Goal: Transaction & Acquisition: Purchase product/service

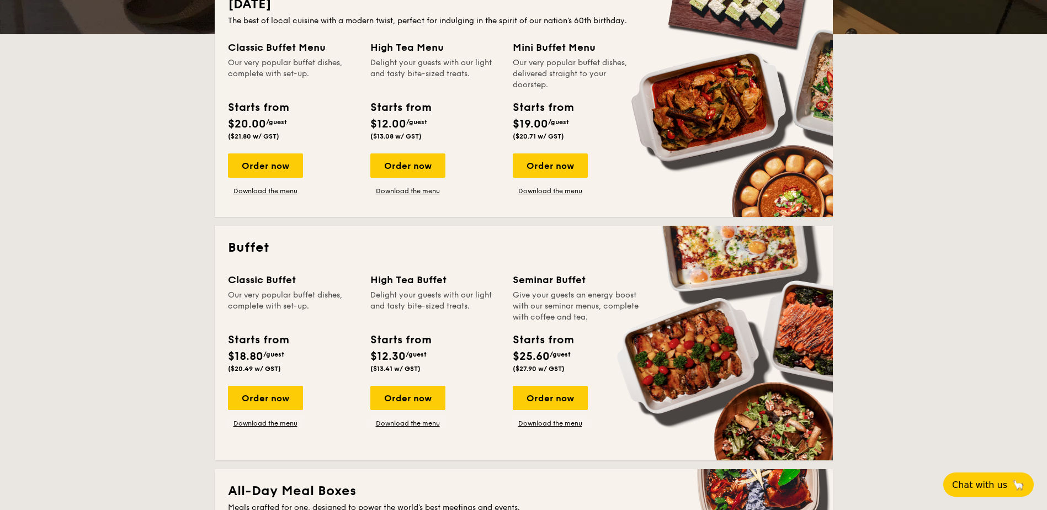
scroll to position [276, 0]
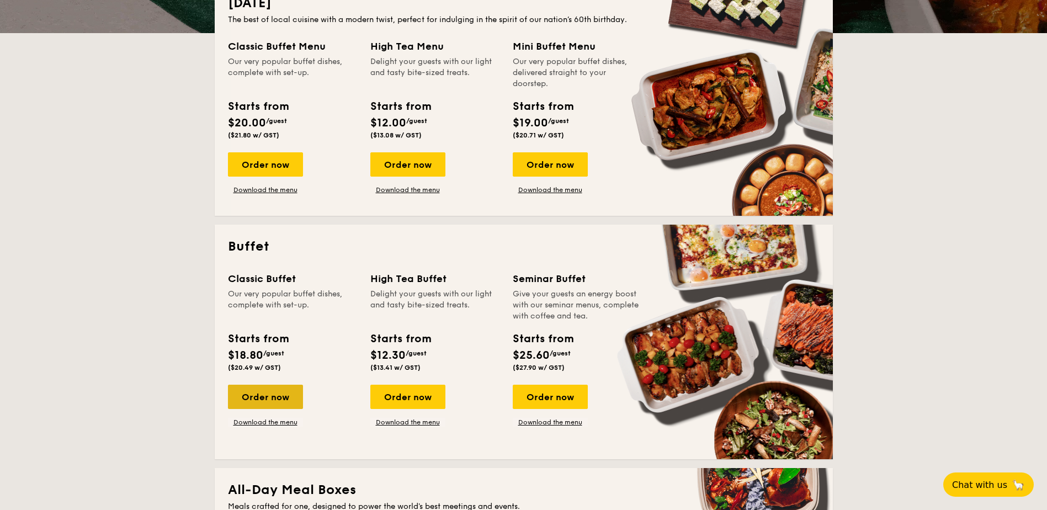
click at [250, 396] on div "Order now" at bounding box center [265, 397] width 75 height 24
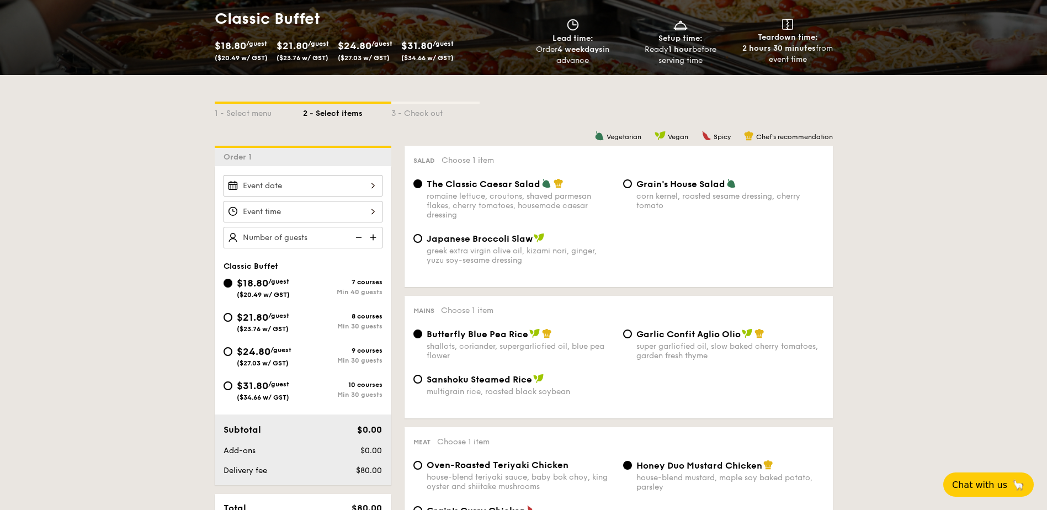
scroll to position [386, 0]
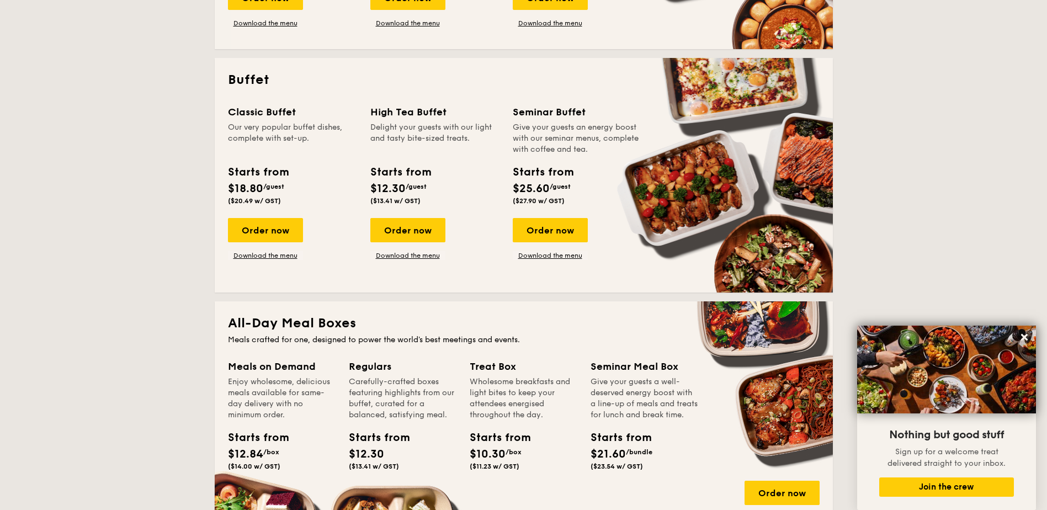
scroll to position [442, 0]
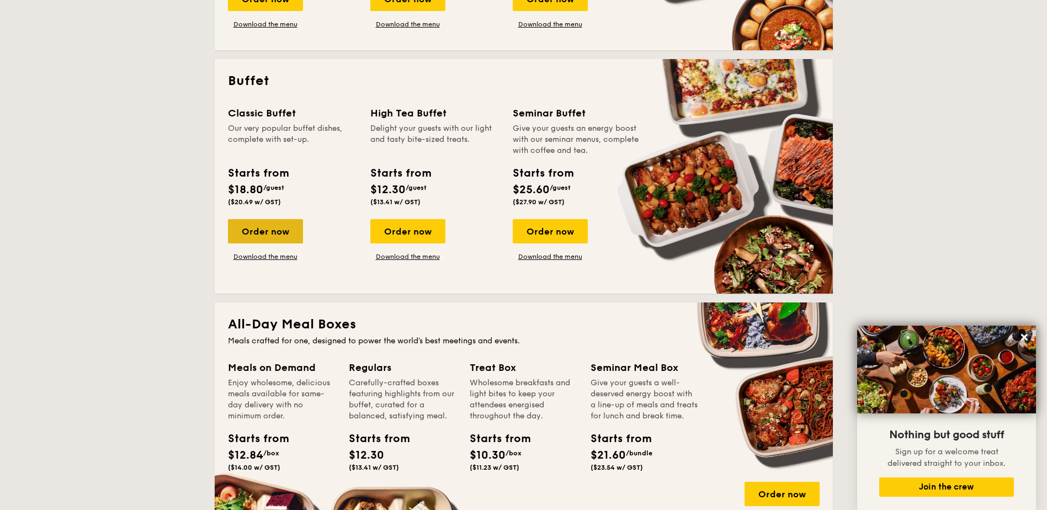
click at [269, 234] on div "Order now" at bounding box center [265, 231] width 75 height 24
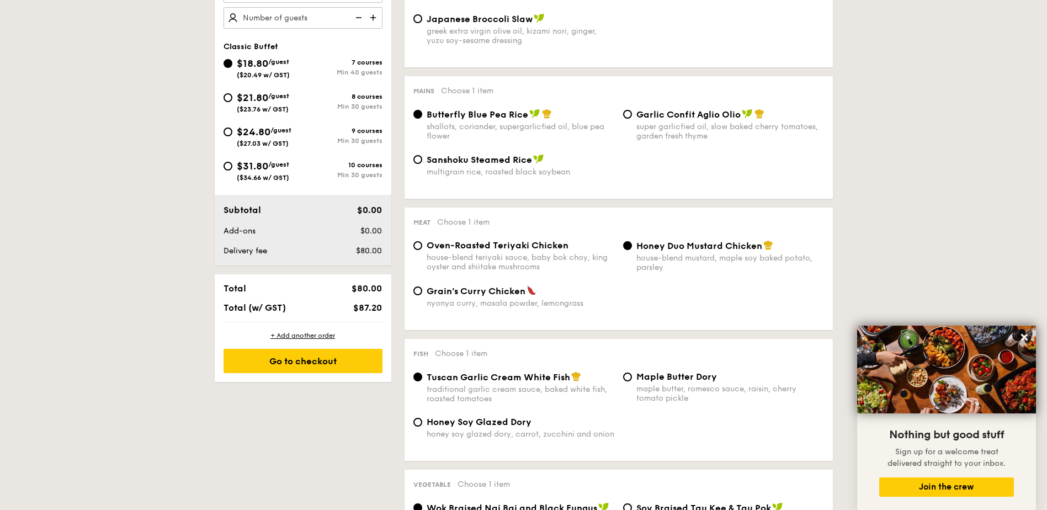
scroll to position [386, 0]
